Goal: Transaction & Acquisition: Download file/media

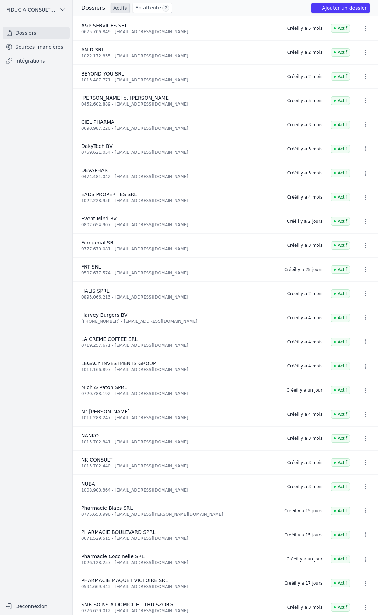
click at [36, 43] on link "Sources financières" at bounding box center [36, 47] width 67 height 13
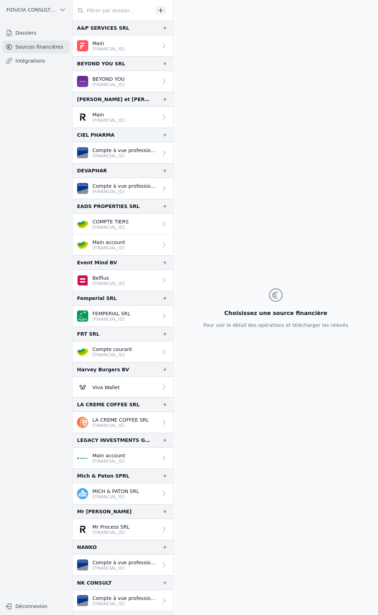
click at [113, 283] on p "[FINANCIAL_ID]" at bounding box center [108, 284] width 32 height 6
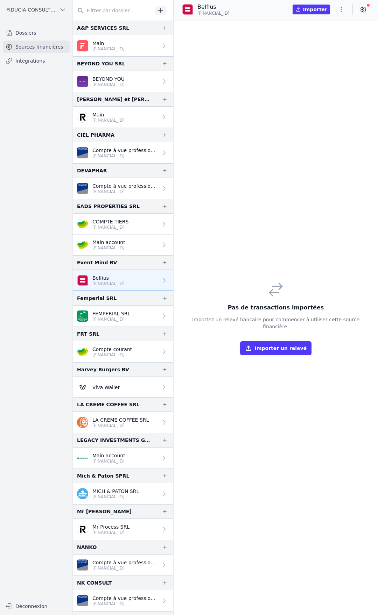
click at [117, 277] on p "Belfius" at bounding box center [108, 278] width 32 height 7
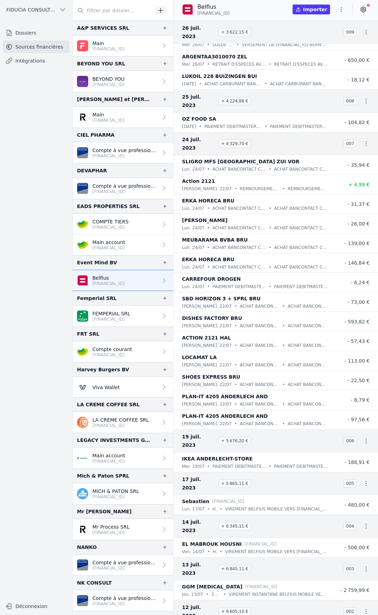
scroll to position [15849, 0]
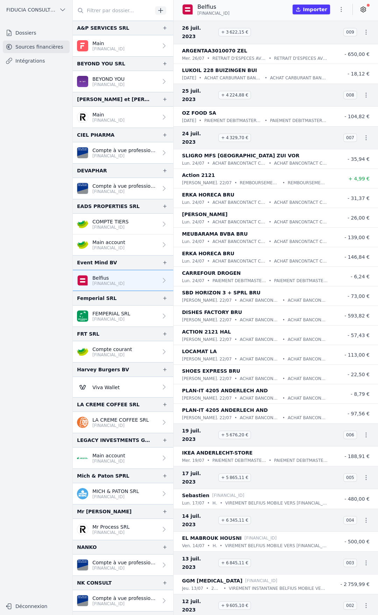
click at [346, 13] on button "button" at bounding box center [341, 9] width 14 height 11
click at [314, 38] on button "Exporter" at bounding box center [324, 37] width 50 height 13
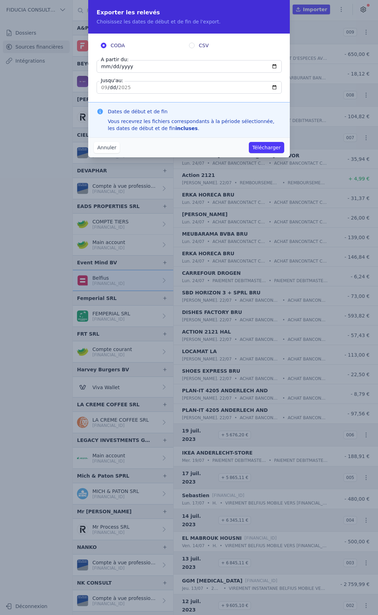
click at [146, 68] on input "[DATE]" at bounding box center [189, 66] width 185 height 13
type input "[DATE]"
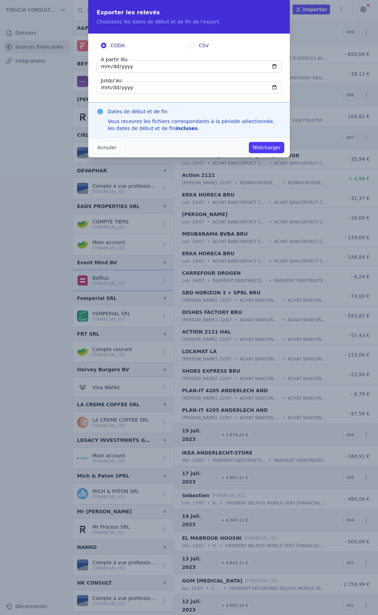
click at [128, 88] on input "[DATE]" at bounding box center [189, 87] width 185 height 13
type input "[DATE]"
click at [130, 87] on input "[DATE]" at bounding box center [189, 87] width 185 height 13
click at [152, 72] on input "[DATE]" at bounding box center [189, 66] width 185 height 13
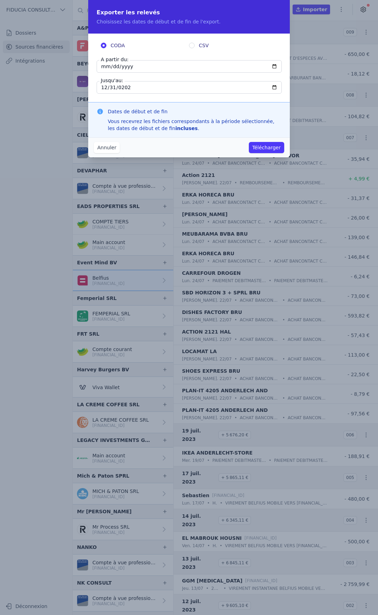
click at [274, 146] on button "Télécharger" at bounding box center [266, 147] width 35 height 11
